Goal: Task Accomplishment & Management: Use online tool/utility

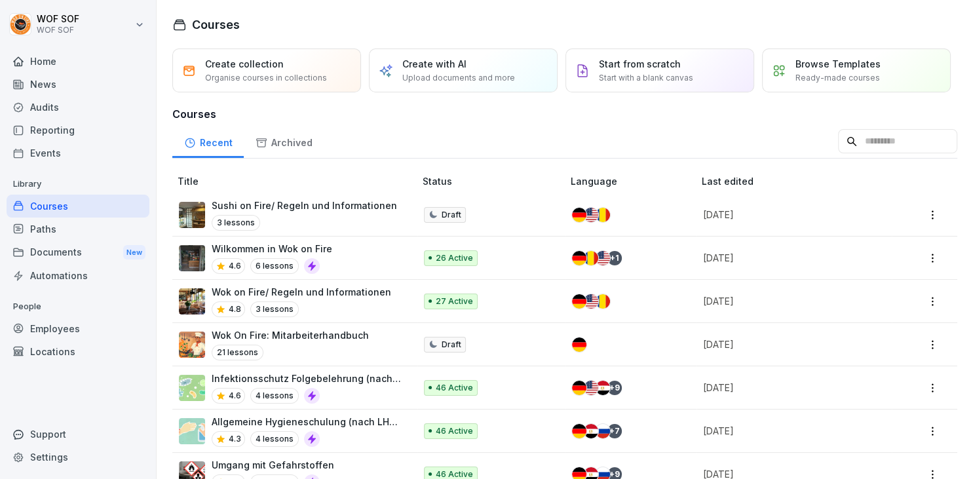
click at [352, 291] on p "Wok on Fire/ Regeln und Informationen" at bounding box center [301, 292] width 179 height 14
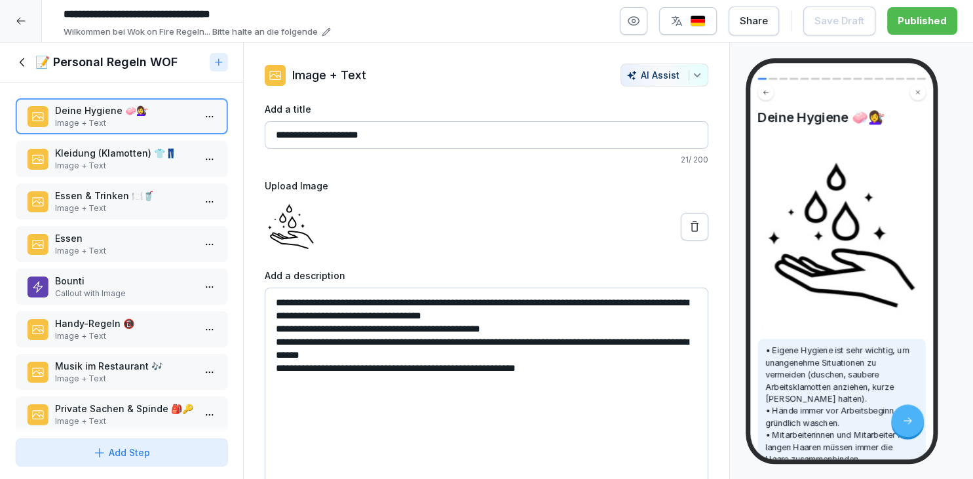
click at [172, 151] on p "Kleidung (Klamotten) 👕👖" at bounding box center [124, 153] width 138 height 14
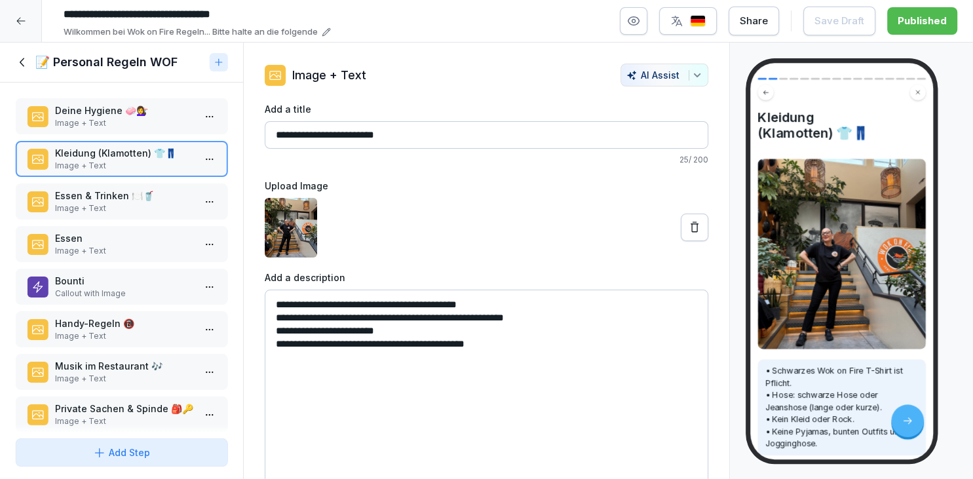
click at [185, 200] on p "Essen & Trinken 🍽️🥤" at bounding box center [124, 196] width 138 height 14
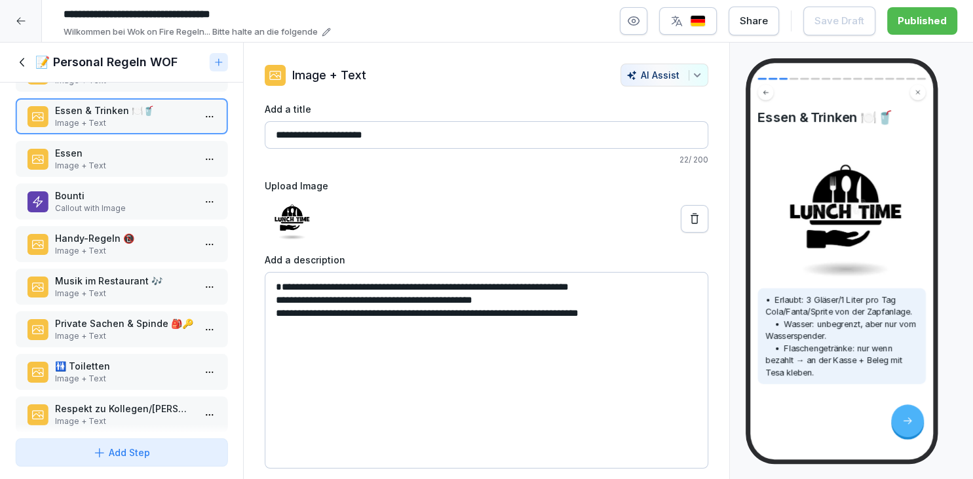
scroll to position [73, 0]
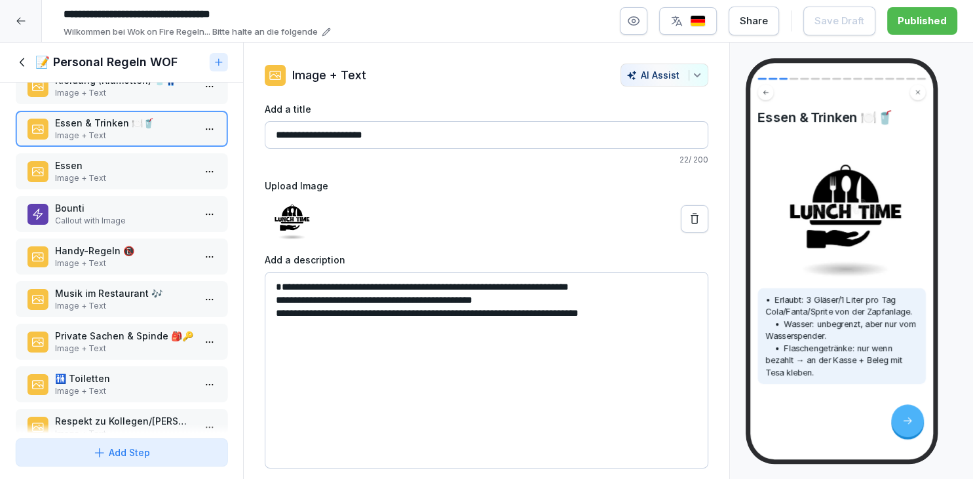
click at [169, 457] on div "Add Step" at bounding box center [121, 452] width 189 height 14
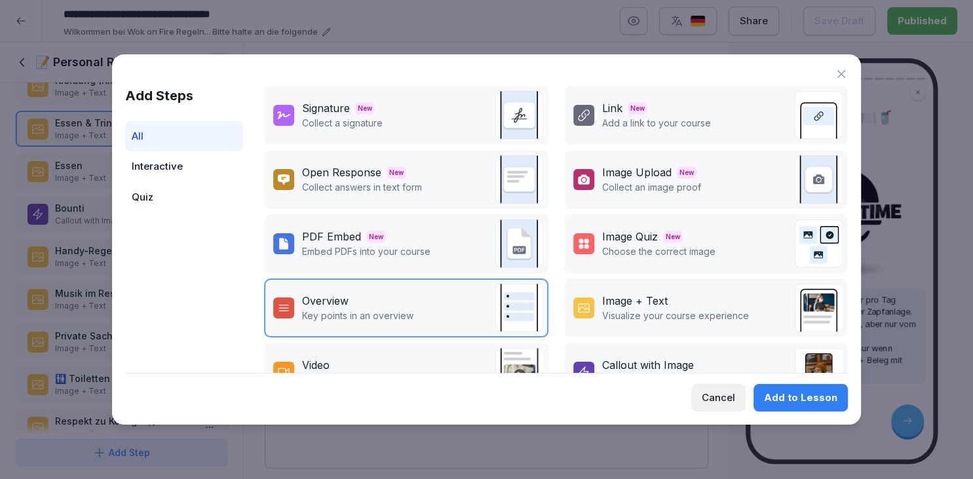
click at [614, 316] on p "Visualize your course experience" at bounding box center [675, 315] width 147 height 14
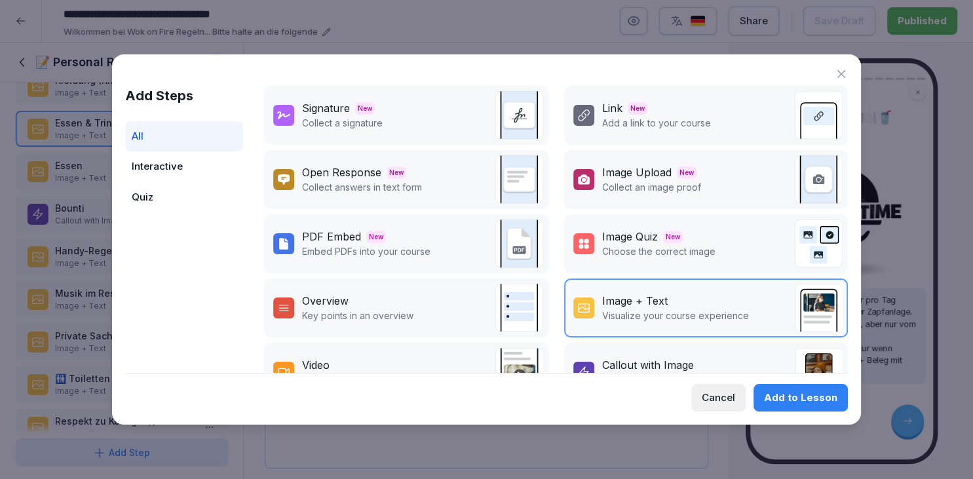
click at [694, 363] on div "Callout with Image" at bounding box center [685, 365] width 166 height 16
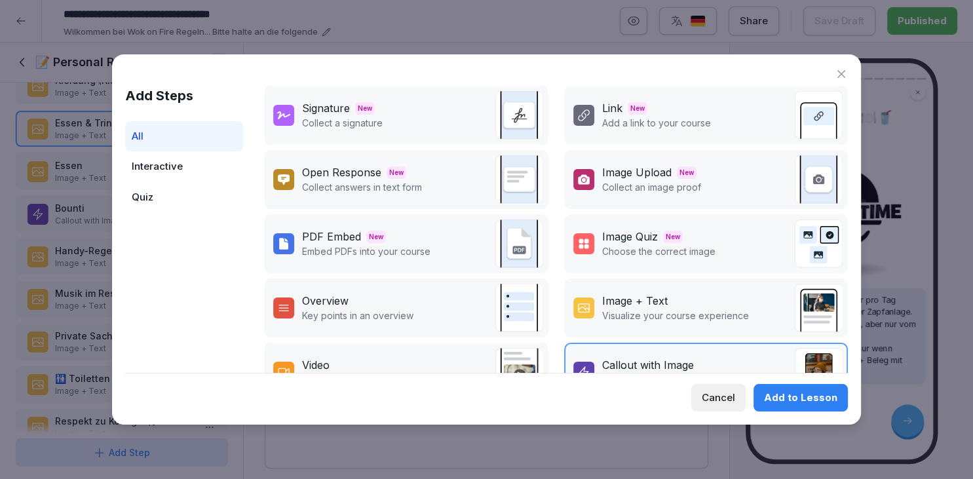
click at [794, 391] on div "Add to Lesson" at bounding box center [800, 397] width 73 height 14
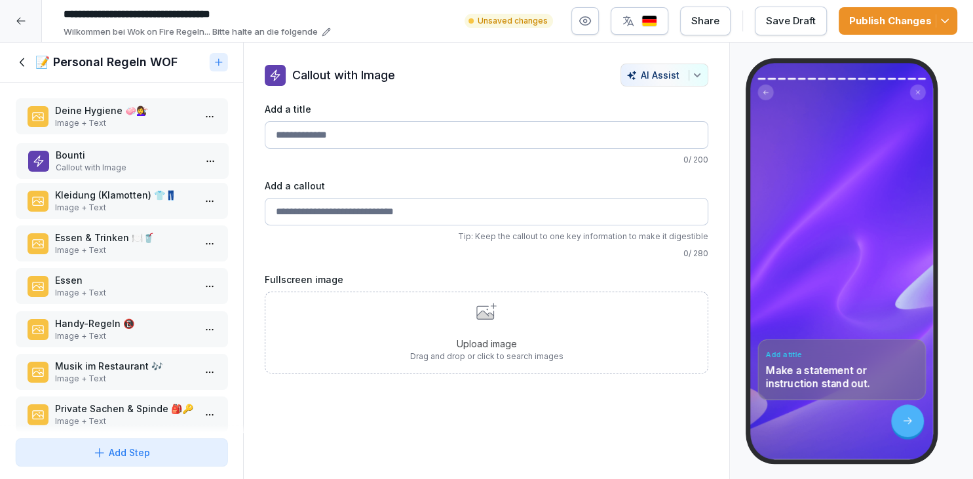
drag, startPoint x: 155, startPoint y: 209, endPoint x: 156, endPoint y: 156, distance: 53.1
click at [156, 157] on p "Bounti" at bounding box center [125, 155] width 138 height 14
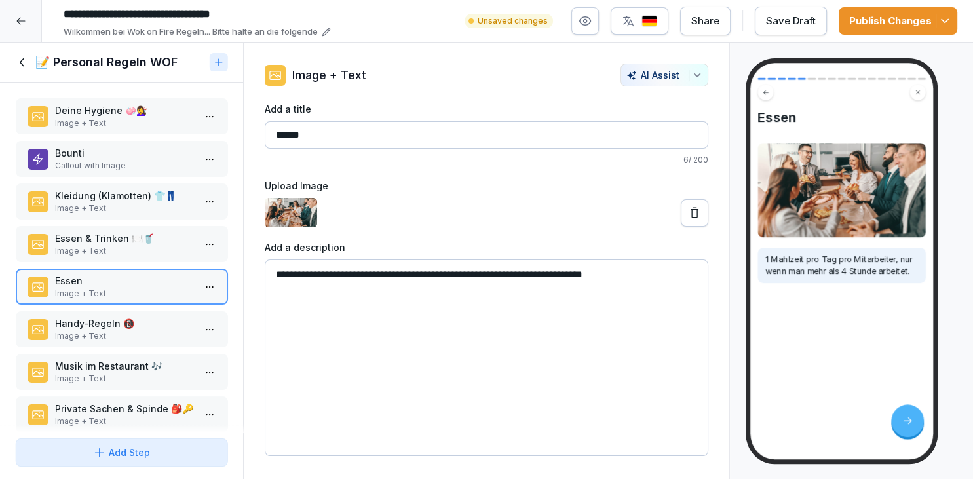
click at [179, 171] on div "Bounti Callout with Image" at bounding box center [122, 159] width 212 height 36
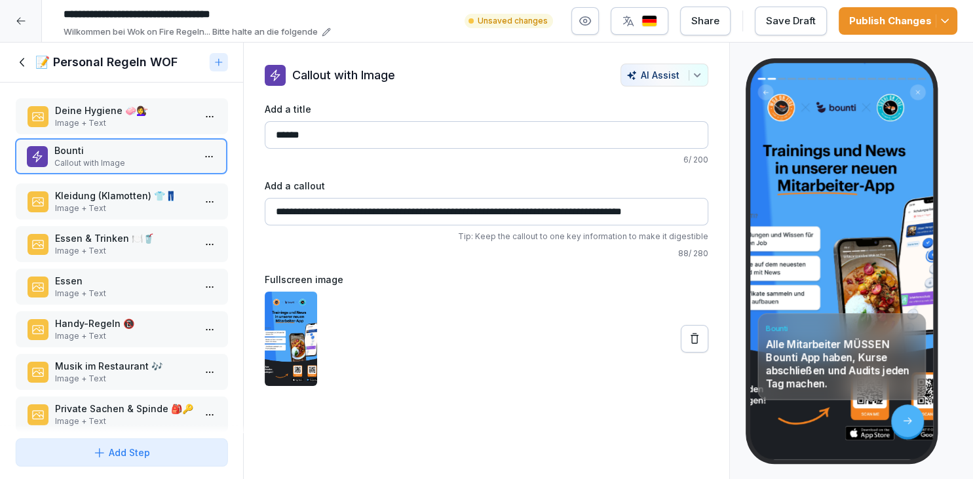
click at [166, 157] on p "Bounti" at bounding box center [123, 150] width 138 height 14
click at [386, 145] on input "******" at bounding box center [486, 135] width 443 height 28
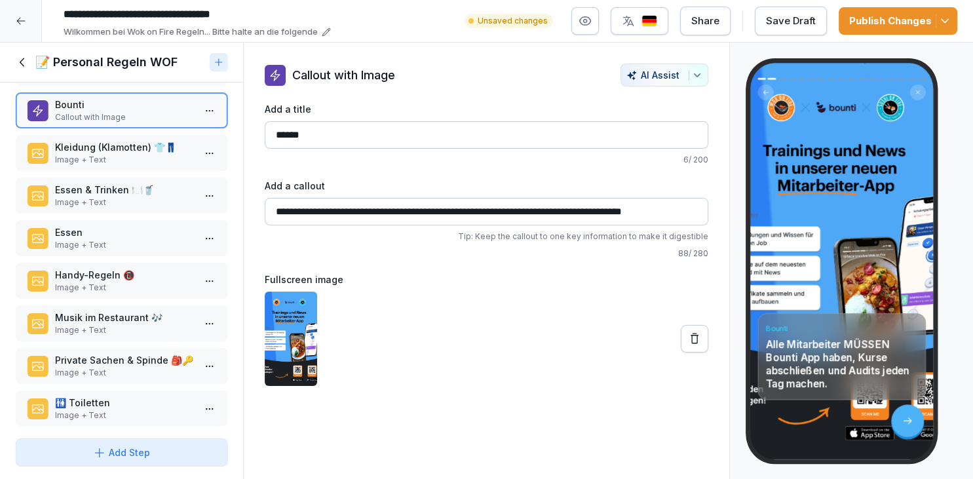
scroll to position [48, 0]
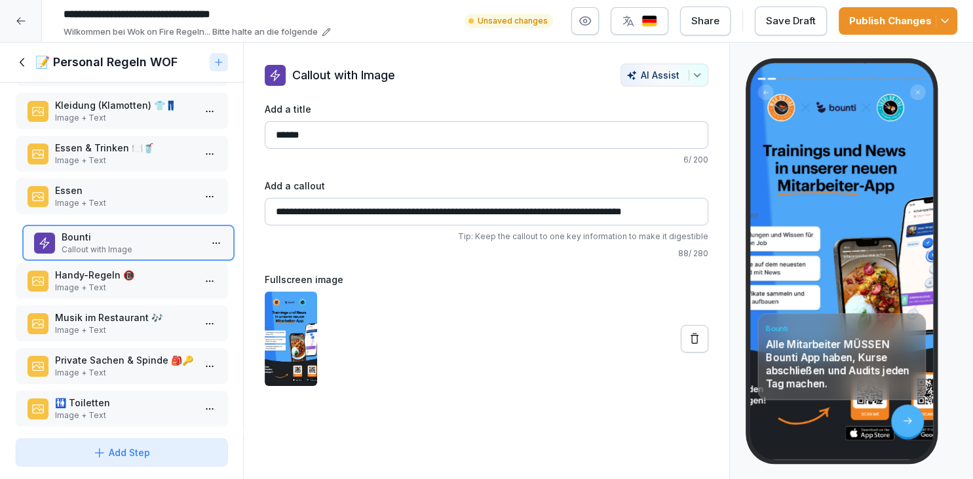
drag, startPoint x: 151, startPoint y: 115, endPoint x: 158, endPoint y: 248, distance: 132.5
click at [158, 247] on div "Deine Hygiene 🧼💇‍♀️ Image + Text Bounti Callout with Image Kleidung (Klamotten)…" at bounding box center [121, 258] width 243 height 350
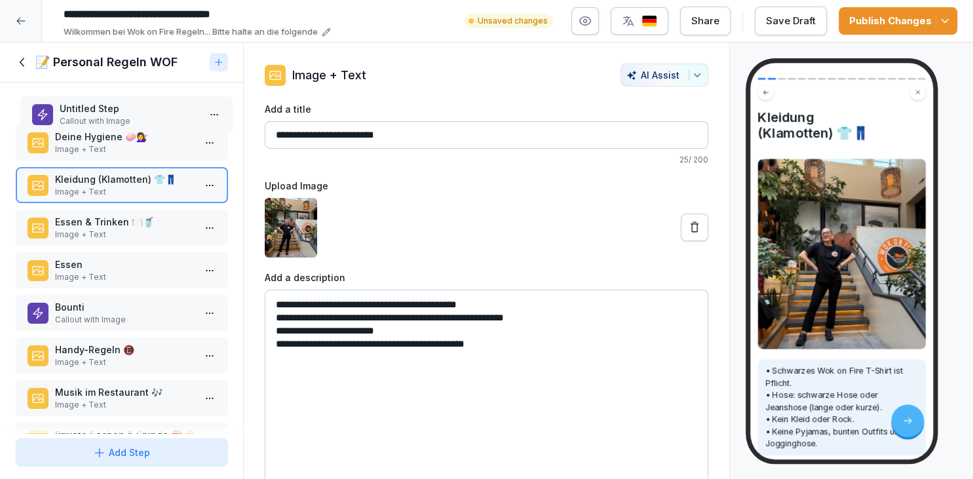
scroll to position [0, 0]
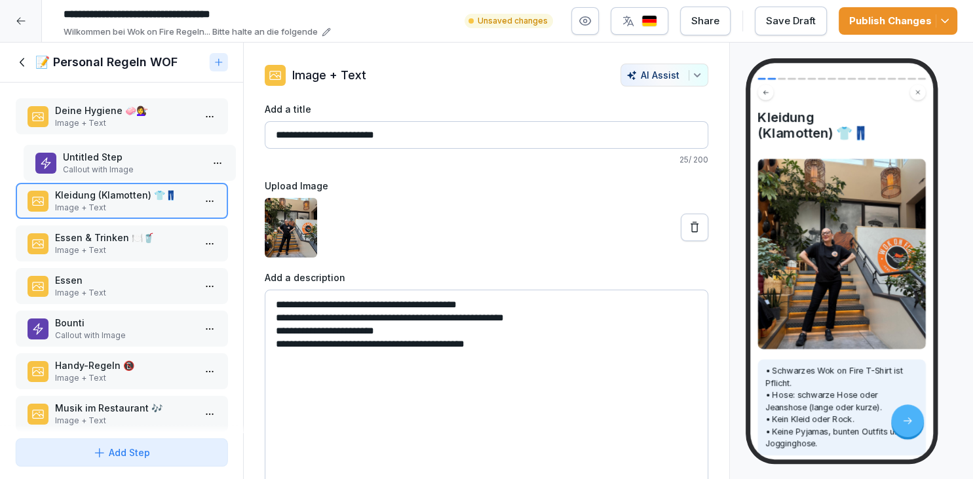
drag, startPoint x: 138, startPoint y: 402, endPoint x: 145, endPoint y: 156, distance: 246.4
click at [145, 164] on p "Callout with Image" at bounding box center [132, 170] width 138 height 12
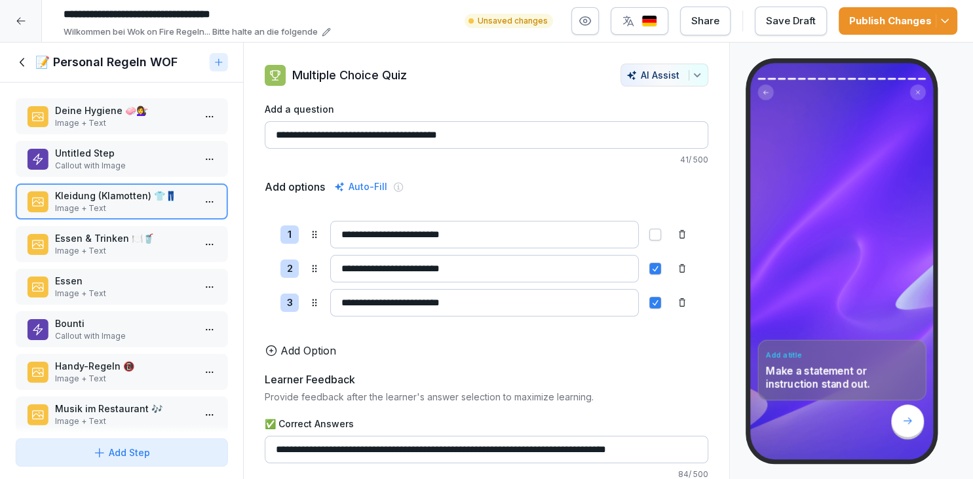
click at [145, 156] on p "Untitled Step" at bounding box center [124, 153] width 138 height 14
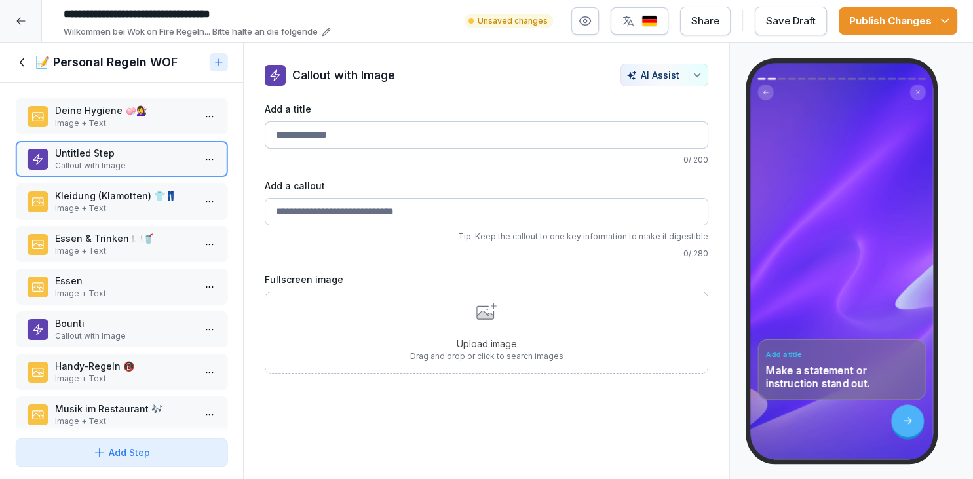
click at [459, 134] on input "Add a title" at bounding box center [486, 135] width 443 height 28
type input "**********"
click at [406, 208] on input "Add a callout" at bounding box center [486, 212] width 443 height 28
type input "*"
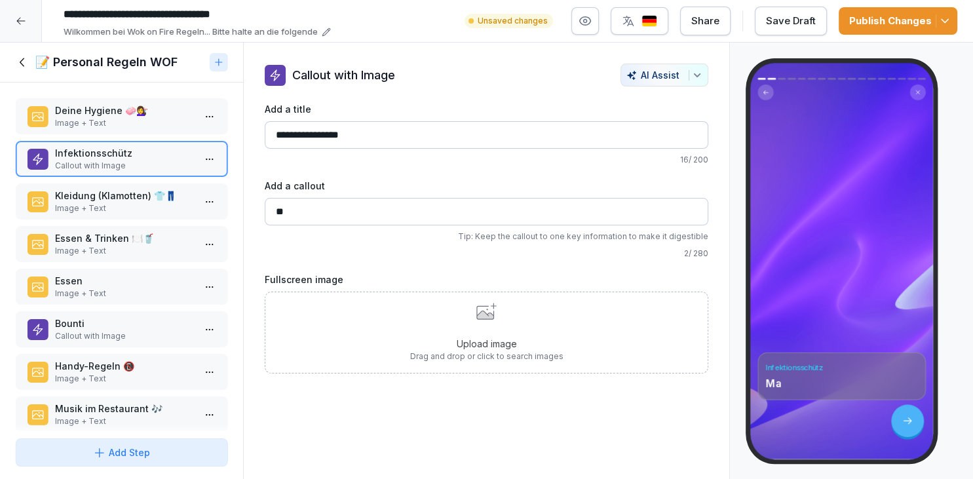
type input "*"
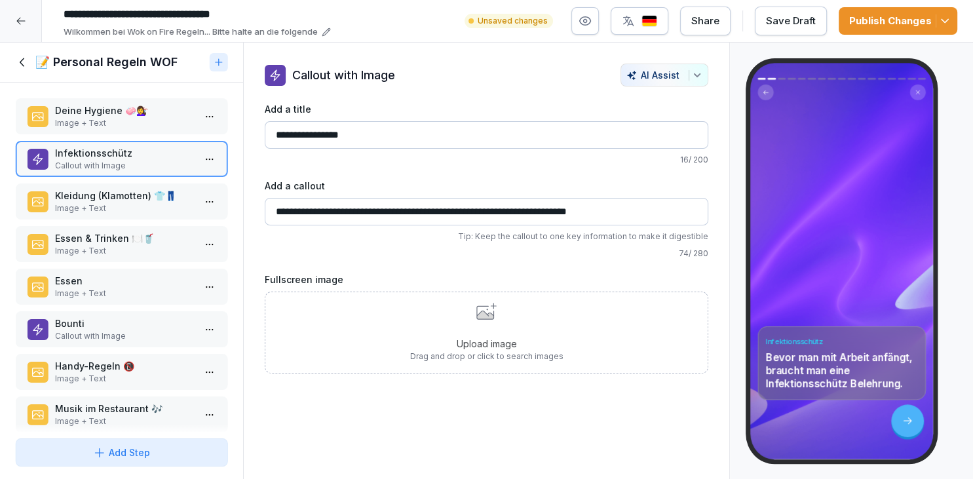
type input "**********"
click at [550, 162] on p "16 / 200" at bounding box center [486, 160] width 443 height 12
click at [733, 67] on div "Infektionsschütz Bevor man mit Arbeit anfängt, braucht man eine Infektionsschüt…" at bounding box center [851, 261] width 243 height 437
click at [519, 316] on div "Upload image Drag and drop or click to search images" at bounding box center [486, 333] width 153 height 60
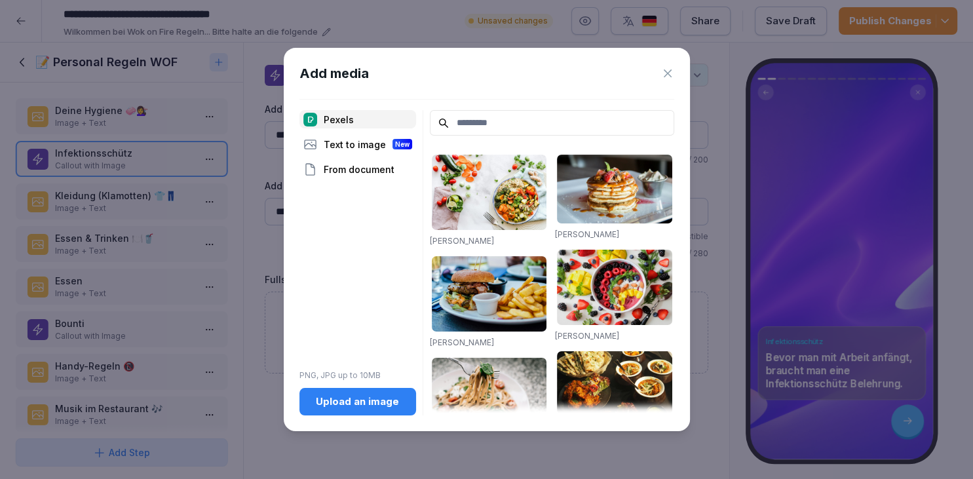
click at [367, 173] on div "From document" at bounding box center [357, 169] width 117 height 18
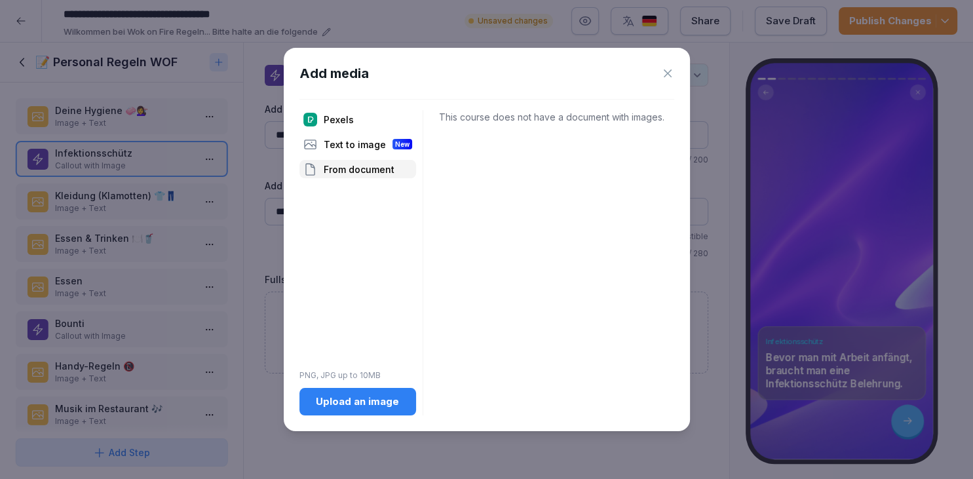
click at [352, 400] on div "Upload an image" at bounding box center [358, 401] width 96 height 14
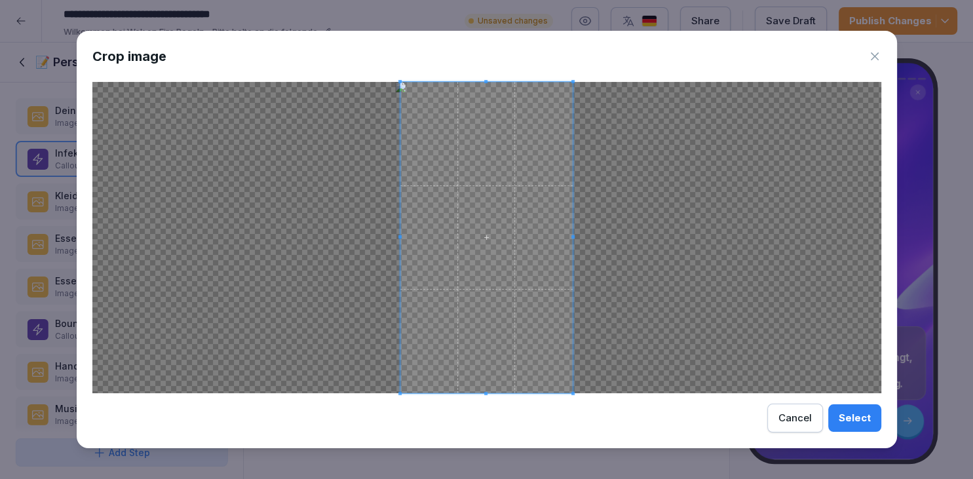
click at [376, 233] on div at bounding box center [486, 237] width 789 height 311
click at [837, 417] on button "Select" at bounding box center [854, 418] width 53 height 28
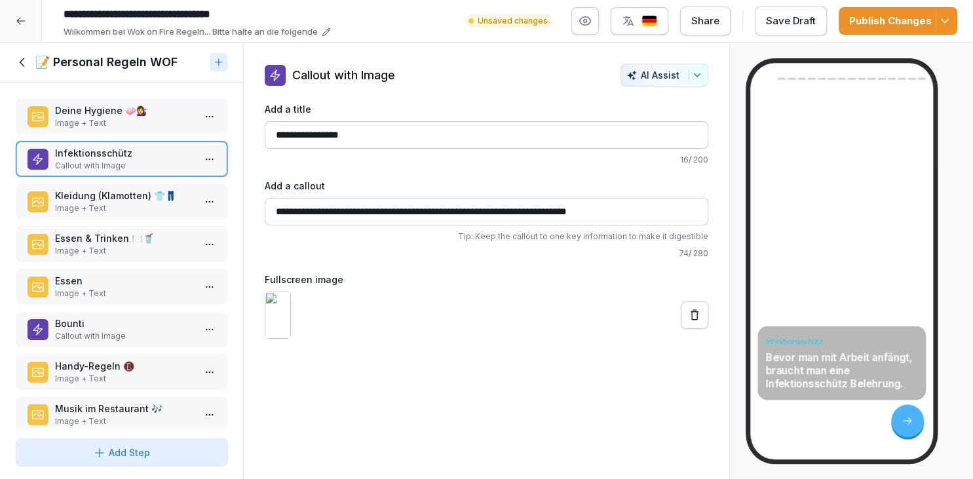
click at [698, 322] on icon at bounding box center [694, 314] width 13 height 13
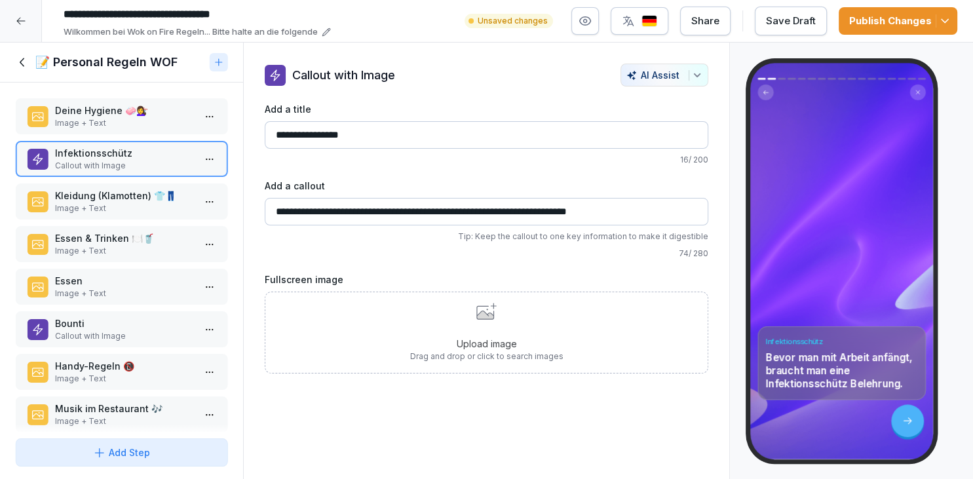
click at [512, 322] on div "Upload image Drag and drop or click to search images" at bounding box center [486, 333] width 153 height 60
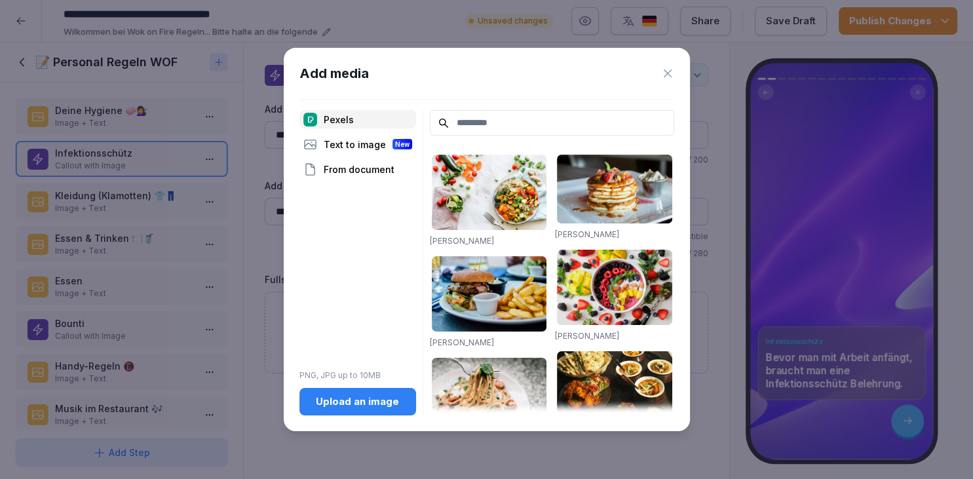
click at [347, 397] on div "Upload an image" at bounding box center [358, 401] width 96 height 14
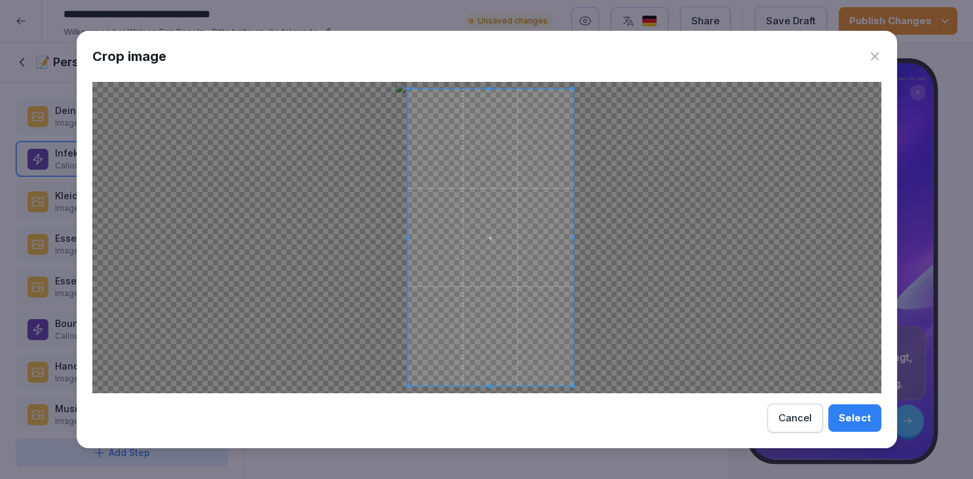
click at [409, 232] on div at bounding box center [490, 237] width 165 height 297
click at [479, 210] on span at bounding box center [485, 231] width 164 height 295
click at [837, 417] on button "Select" at bounding box center [854, 418] width 53 height 28
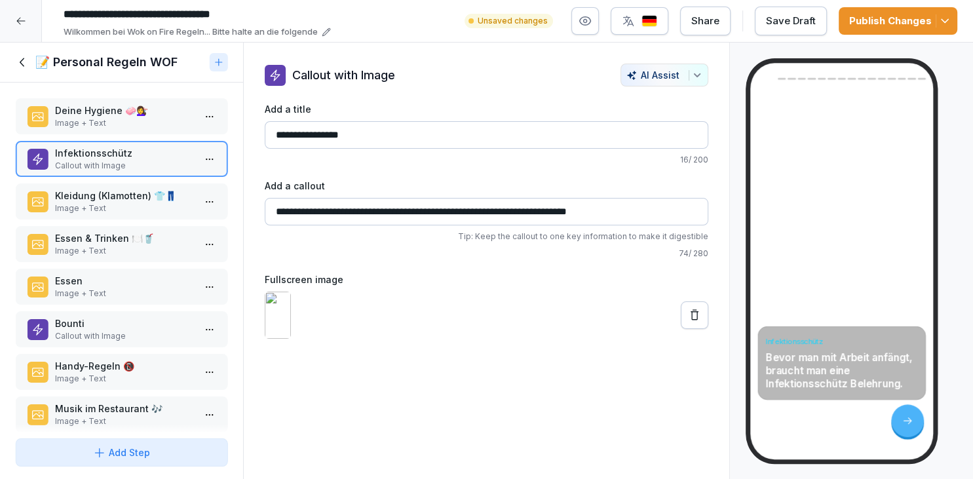
click at [702, 329] on button at bounding box center [695, 315] width 28 height 28
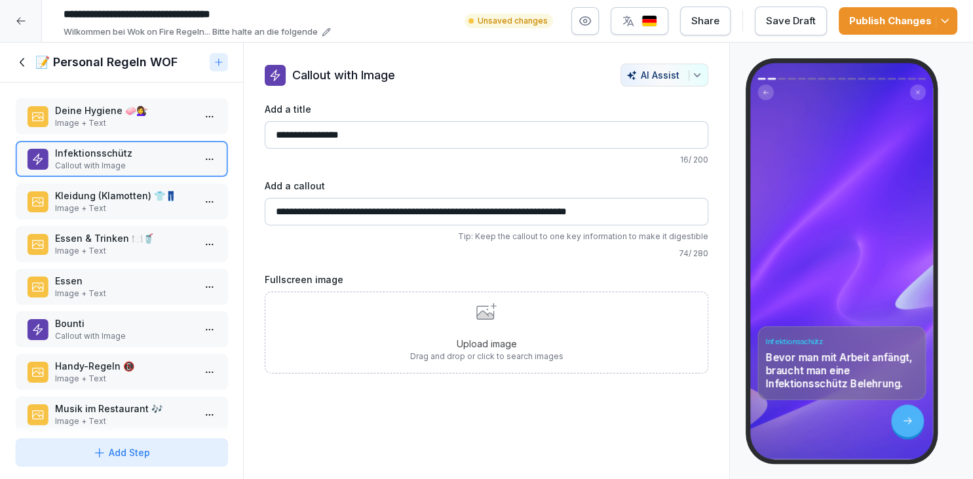
click at [538, 313] on div "Upload image Drag and drop or click to search images" at bounding box center [486, 333] width 153 height 60
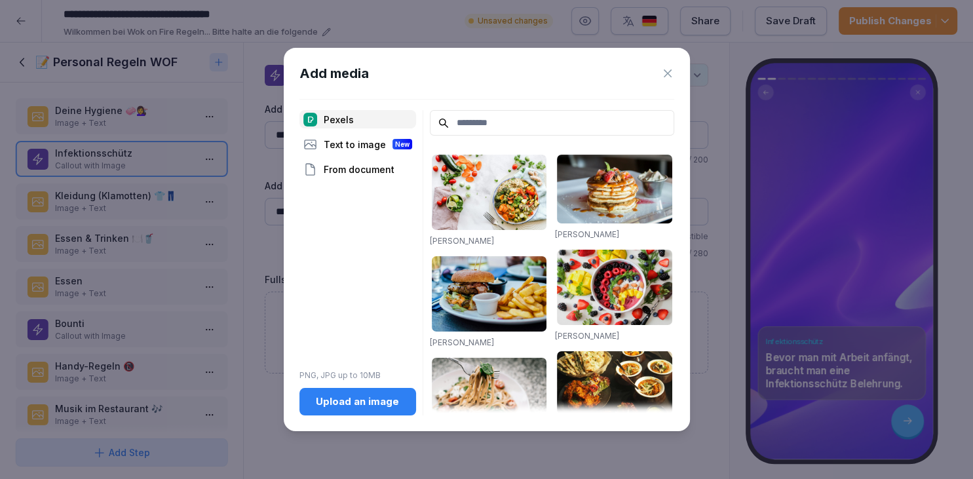
click at [397, 400] on div "Upload an image" at bounding box center [358, 401] width 96 height 14
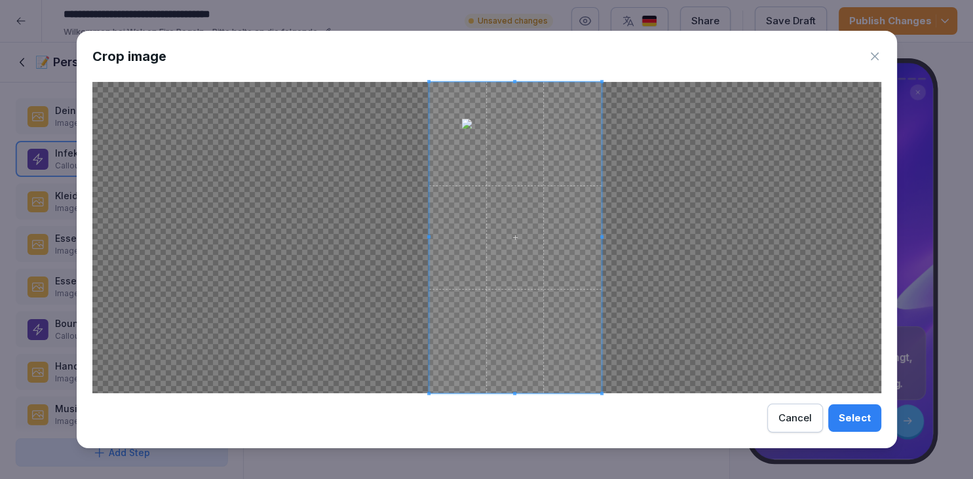
click at [569, 208] on span at bounding box center [515, 237] width 173 height 311
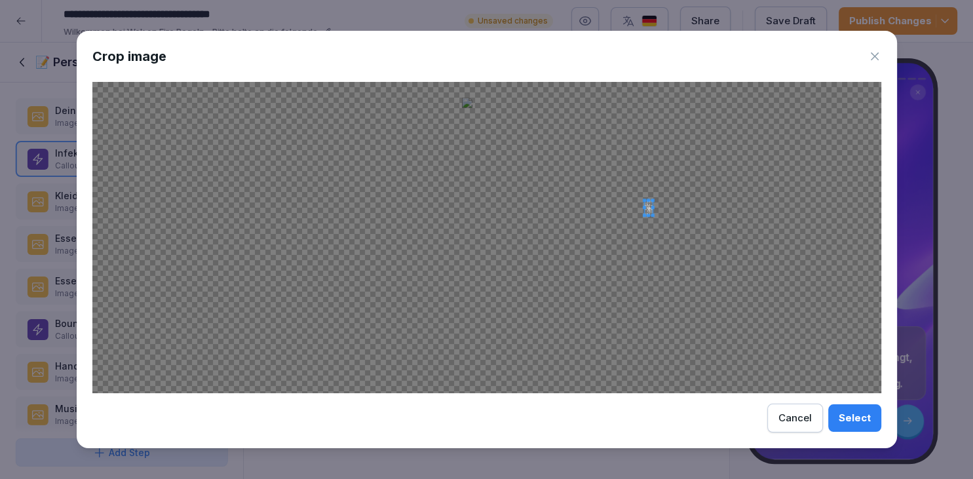
click at [652, 202] on div at bounding box center [486, 237] width 789 height 311
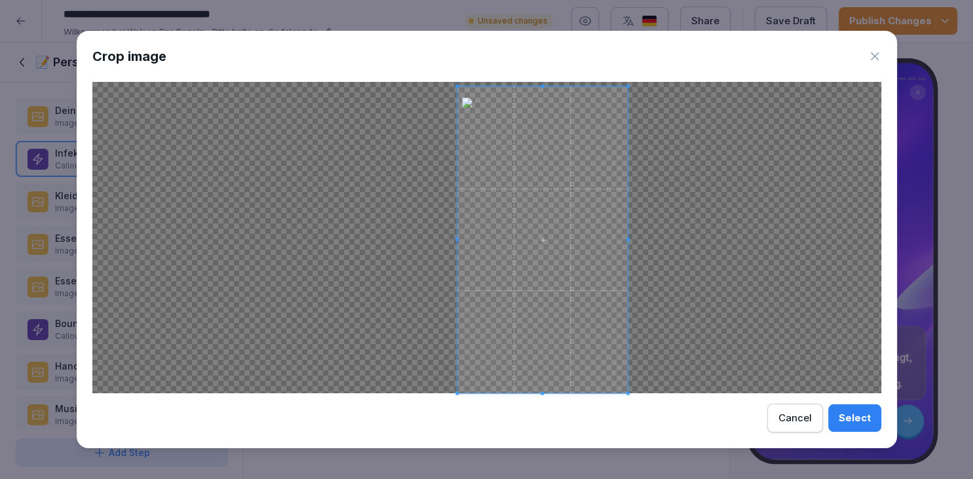
click at [675, 343] on div at bounding box center [486, 237] width 789 height 311
click at [566, 290] on span at bounding box center [537, 231] width 166 height 299
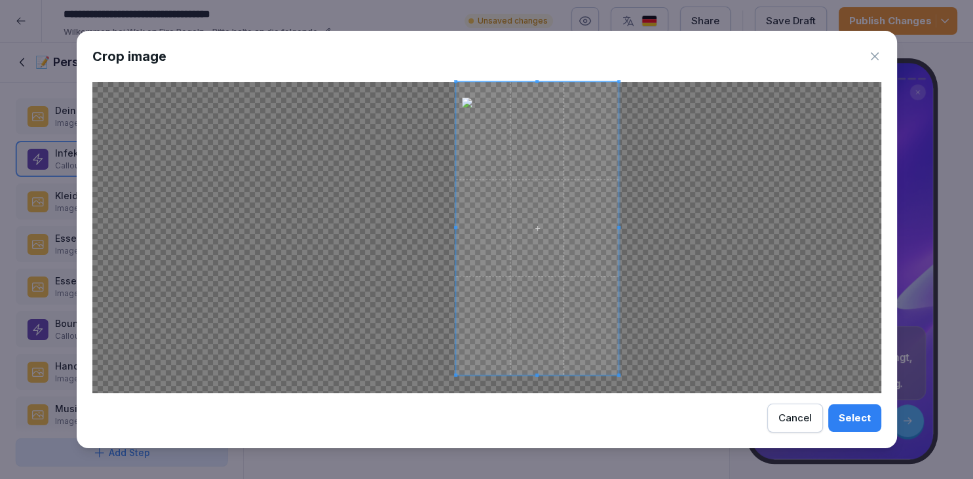
click at [532, 376] on span at bounding box center [537, 374] width 162 height 3
click at [845, 419] on div "Select" at bounding box center [854, 418] width 32 height 14
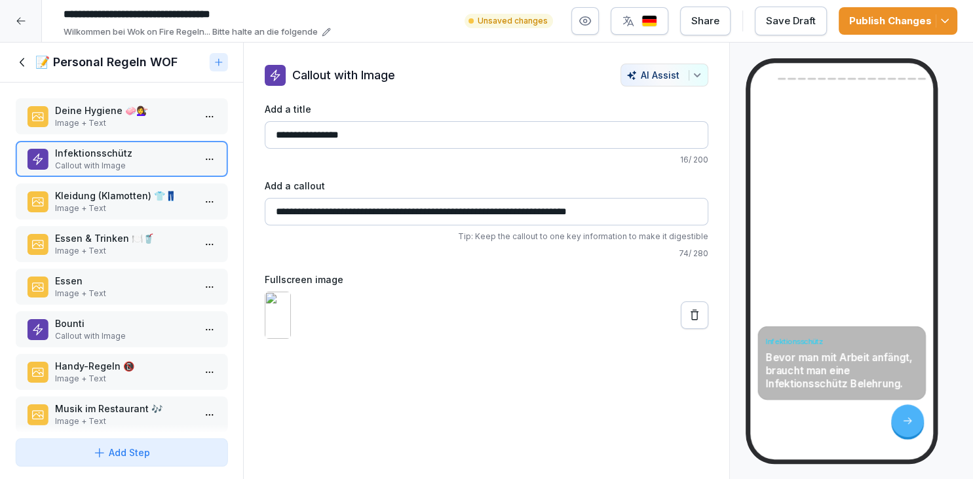
click at [804, 31] on button "Save Draft" at bounding box center [791, 21] width 72 height 29
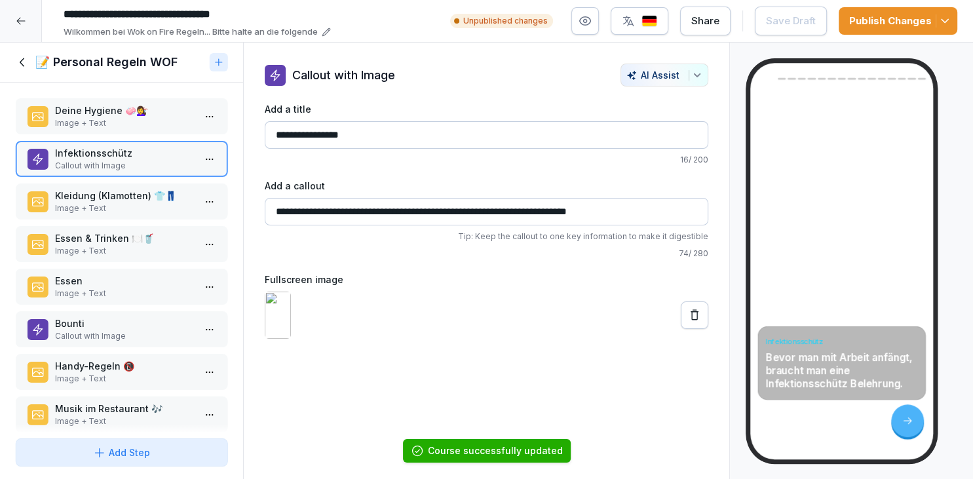
click at [861, 27] on div "Publish Changes" at bounding box center [898, 21] width 98 height 14
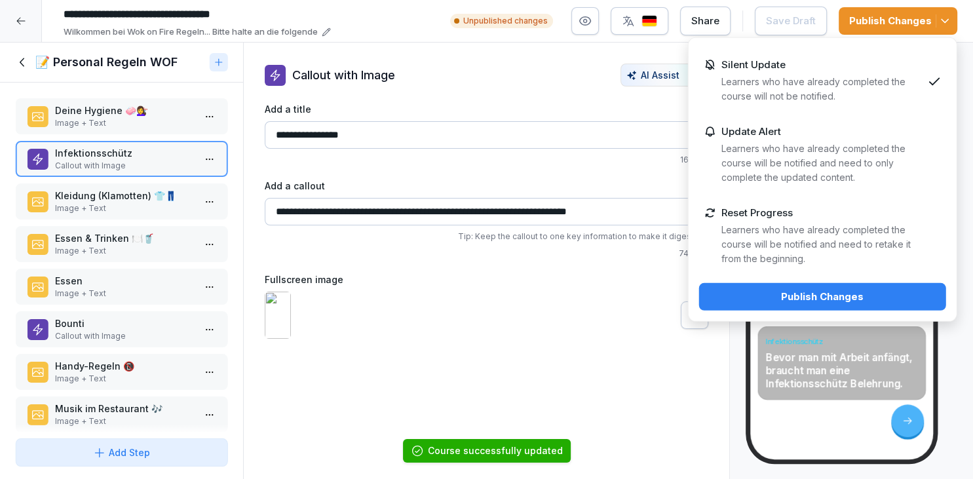
click at [821, 169] on p "Learners who have already completed the course will be notified and need to onl…" at bounding box center [821, 162] width 201 height 43
click at [806, 297] on div "Publish Changes" at bounding box center [822, 297] width 226 height 14
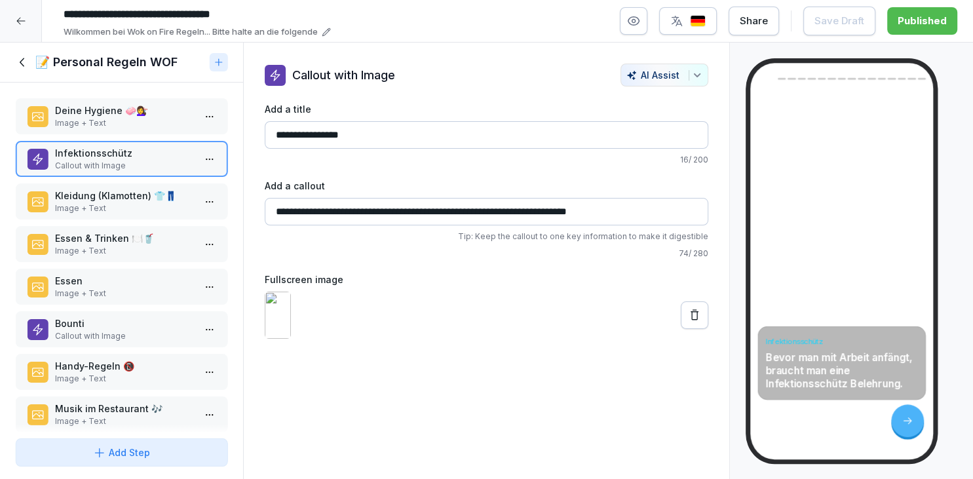
click at [22, 26] on div at bounding box center [21, 21] width 42 height 42
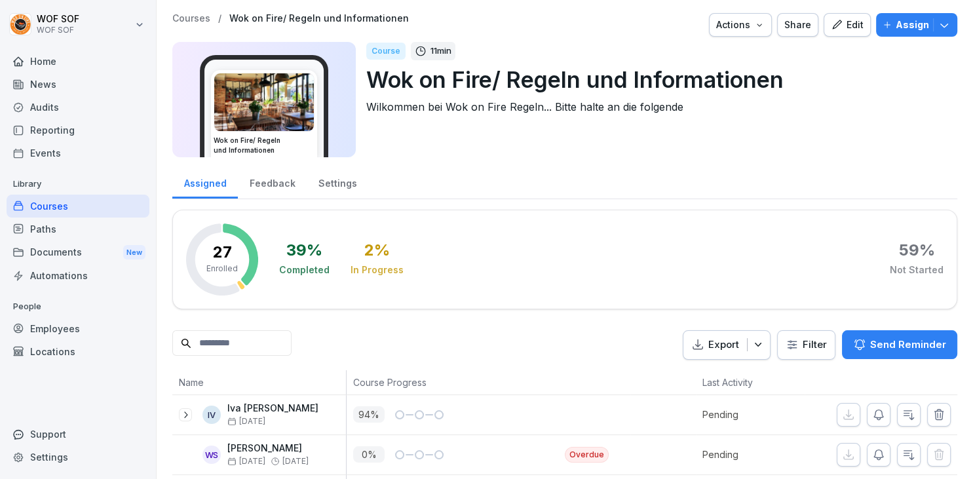
click at [833, 29] on button "Edit" at bounding box center [846, 25] width 47 height 24
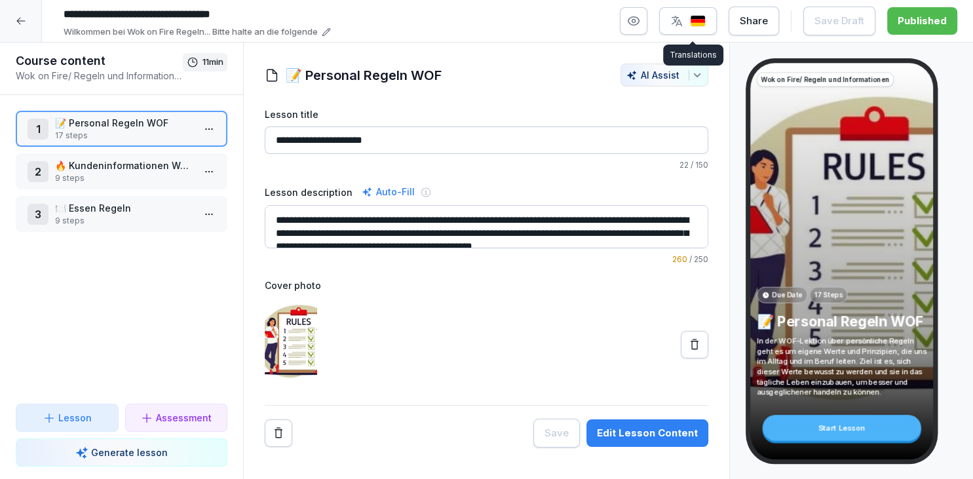
click at [694, 22] on div "button" at bounding box center [687, 20] width 35 height 13
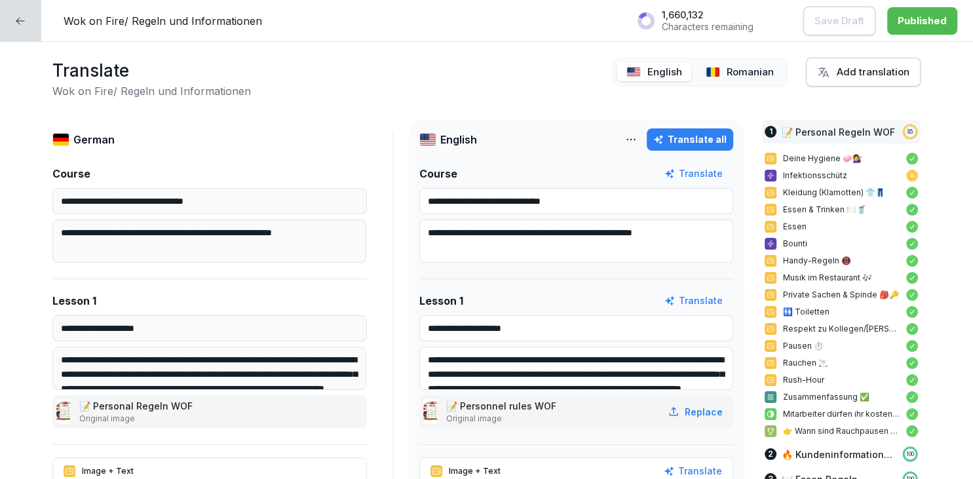
click at [676, 130] on button "Translate all" at bounding box center [689, 139] width 86 height 22
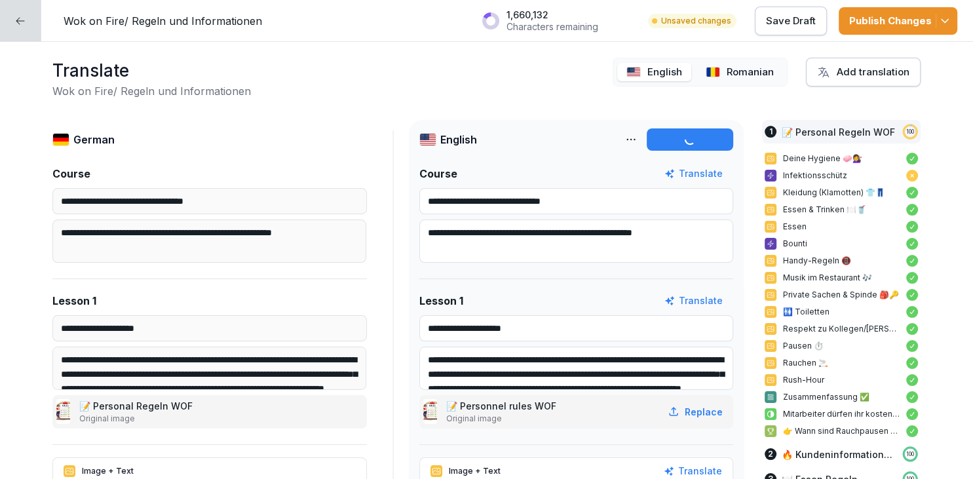
type input "**********"
click at [759, 73] on p "Romanian" at bounding box center [749, 72] width 47 height 15
click at [705, 136] on div "Translate all" at bounding box center [689, 139] width 73 height 14
type input "**********"
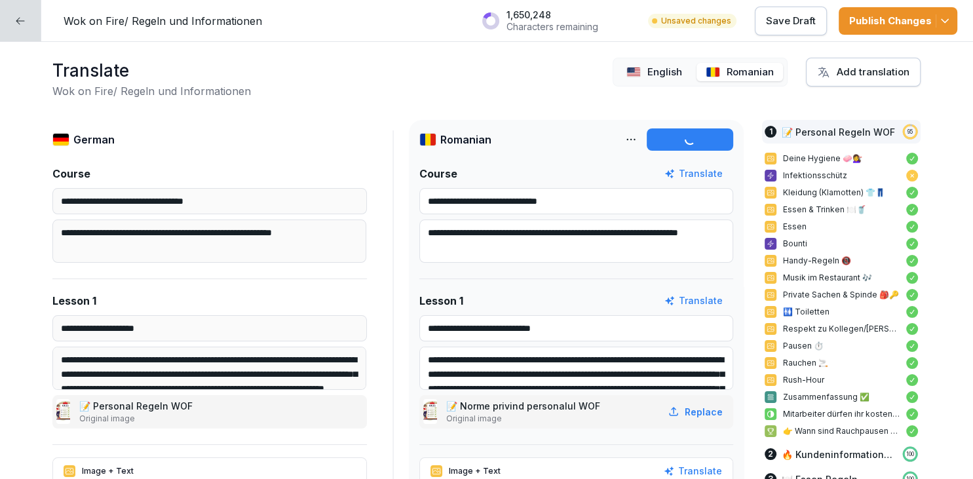
type input "**********"
click at [800, 26] on p "Save Draft" at bounding box center [791, 21] width 50 height 14
click at [861, 22] on div "Publish Changes" at bounding box center [898, 21] width 98 height 14
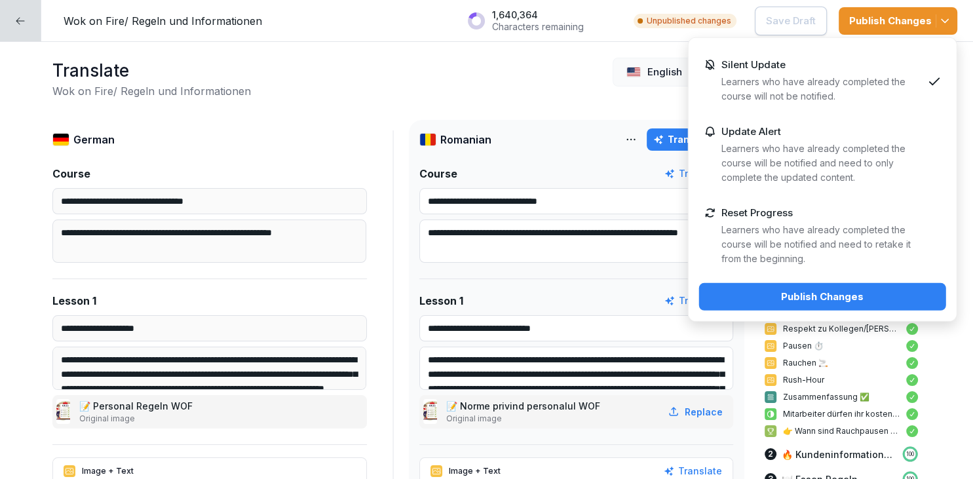
click at [813, 177] on p "Learners who have already completed the course will be notified and need to onl…" at bounding box center [821, 162] width 201 height 43
click at [819, 64] on div "Silent Update Learners who have already completed the course will not be notifi…" at bounding box center [821, 81] width 201 height 45
click at [818, 299] on div "Publish Changes" at bounding box center [822, 297] width 226 height 14
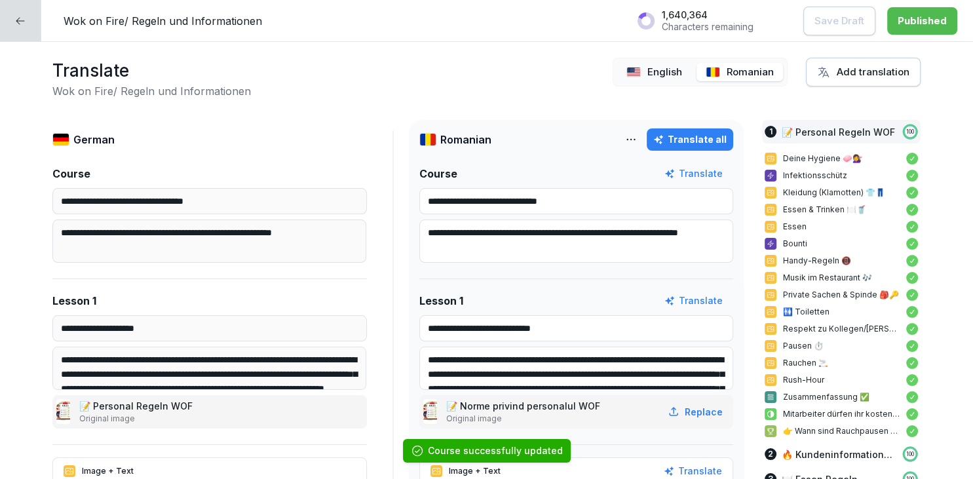
click at [20, 25] on icon at bounding box center [20, 21] width 10 height 10
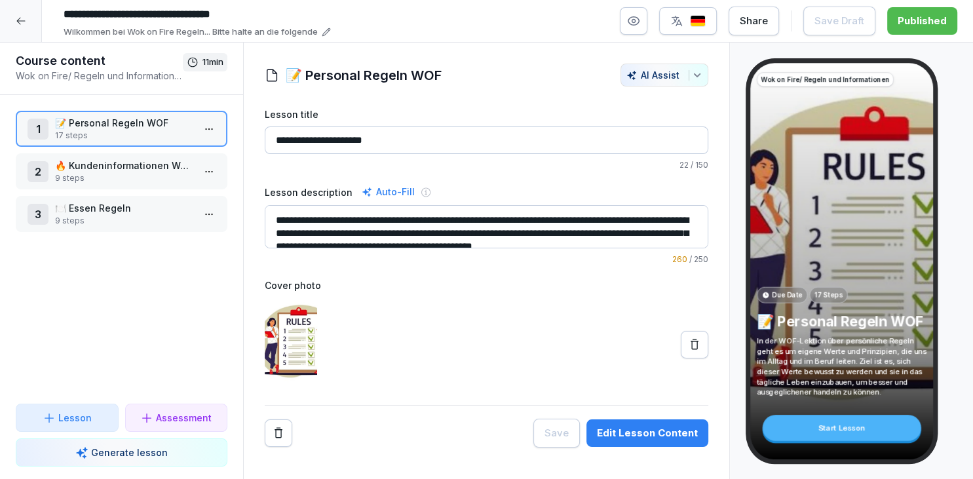
click at [30, 27] on div at bounding box center [21, 21] width 42 height 42
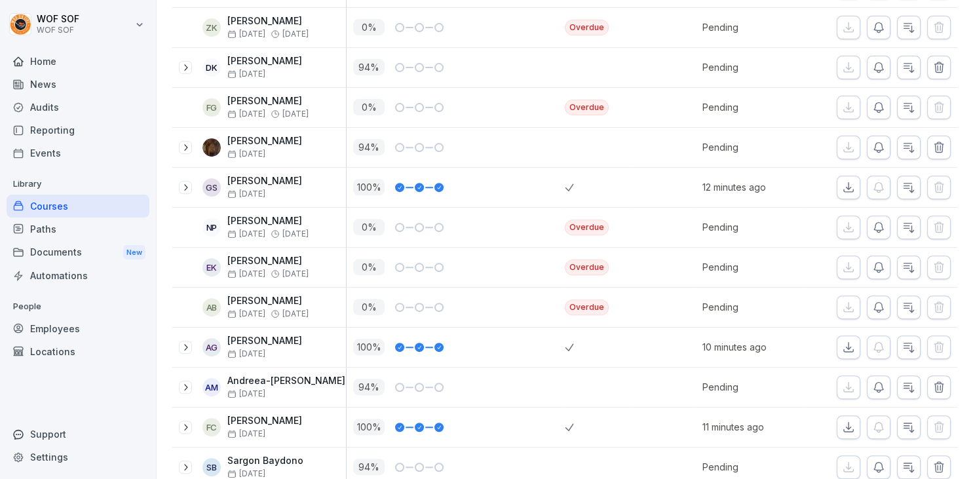
scroll to position [473, 0]
